Goal: Task Accomplishment & Management: Manage account settings

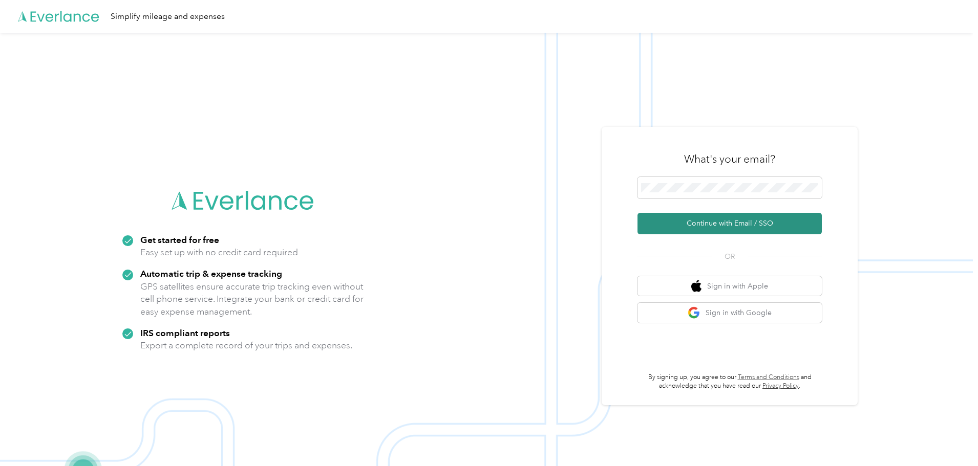
click at [717, 225] on button "Continue with Email / SSO" at bounding box center [729, 224] width 184 height 22
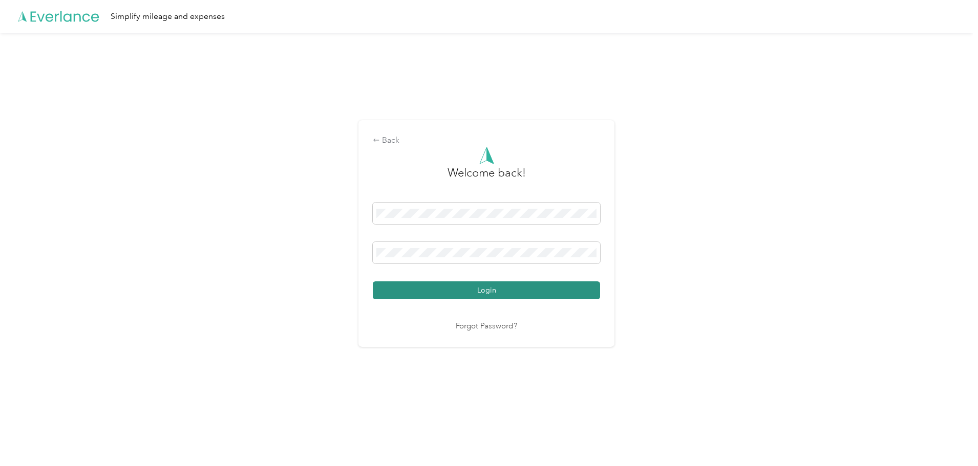
click at [489, 294] on button "Login" at bounding box center [486, 291] width 227 height 18
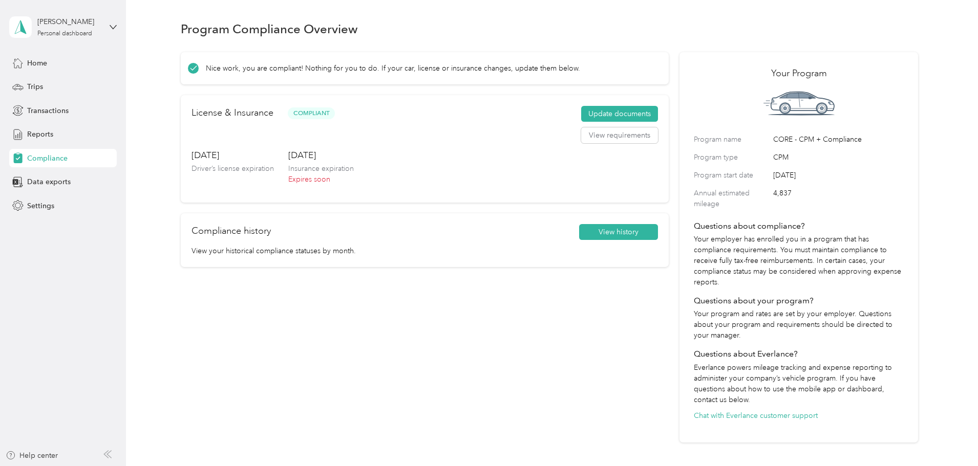
click at [109, 23] on div "[PERSON_NAME] Personal dashboard" at bounding box center [63, 27] width 108 height 36
click at [38, 201] on span "Settings" at bounding box center [40, 206] width 27 height 11
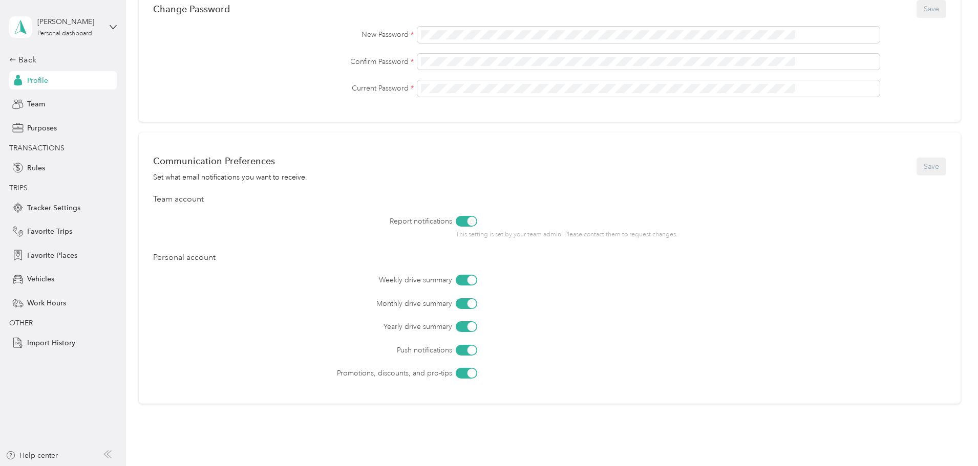
scroll to position [350, 0]
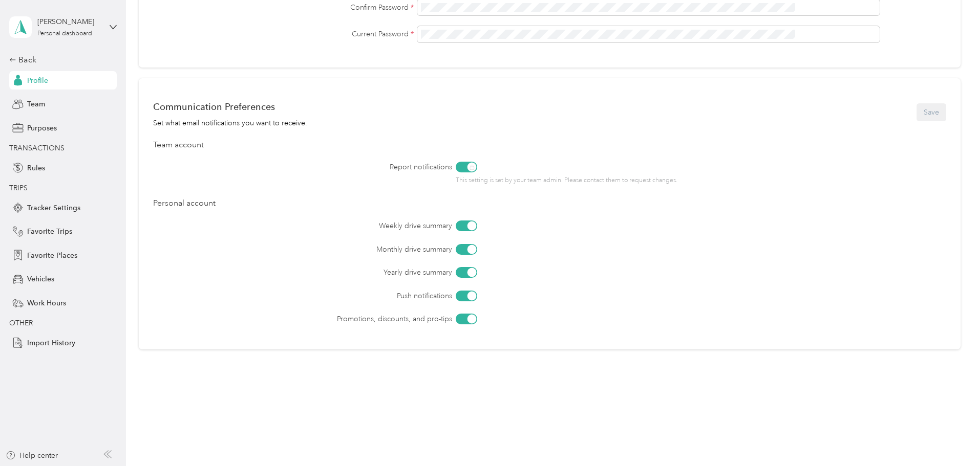
click at [477, 318] on div at bounding box center [467, 319] width 22 height 11
click at [916, 108] on button "Save" at bounding box center [931, 112] width 30 height 18
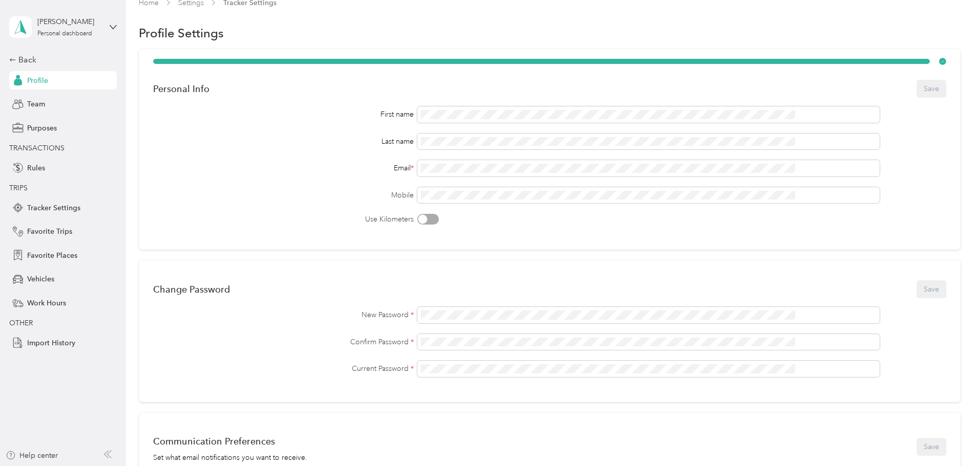
scroll to position [0, 0]
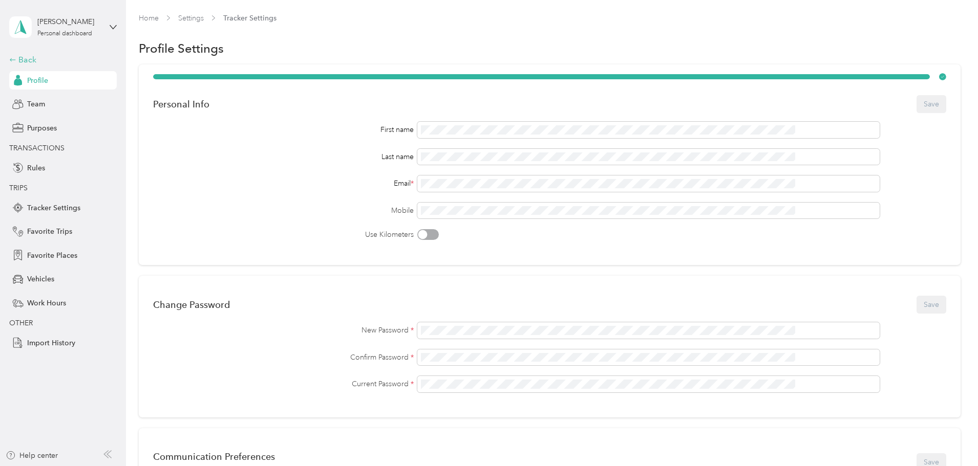
click at [29, 59] on div "Back" at bounding box center [60, 60] width 102 height 12
